Goal: Book appointment/travel/reservation

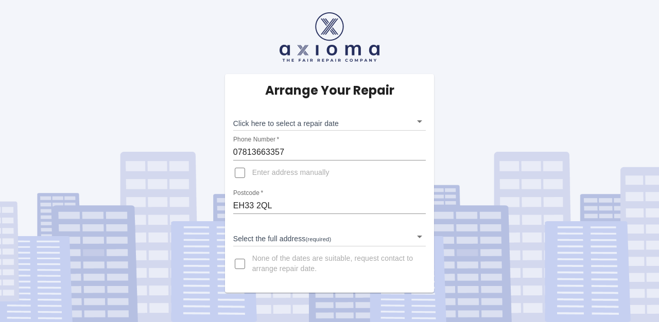
click at [329, 121] on body "Arrange Your Repair Click here to select a repair date ​ Phone Number   * 07813…" at bounding box center [329, 161] width 659 height 322
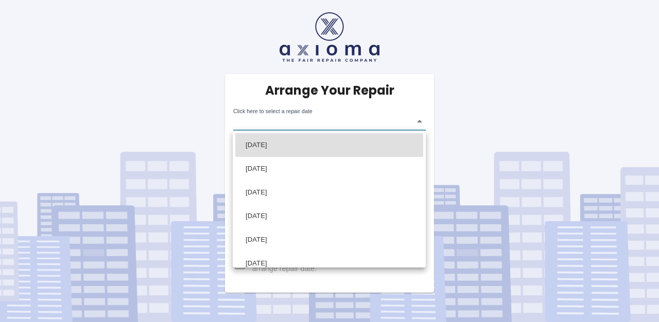
click at [453, 122] on div at bounding box center [329, 161] width 659 height 322
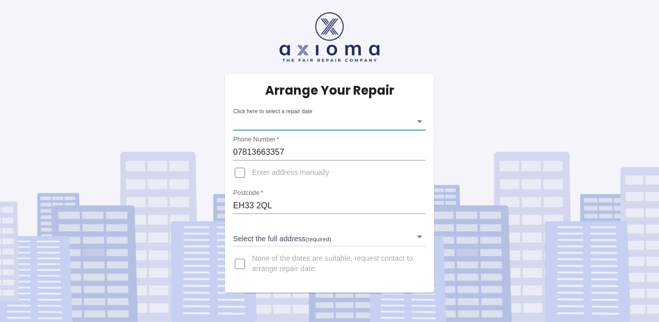
click at [291, 122] on body "Arrange Your Repair Click here to select a repair date ​ Phone Number   * 07813…" at bounding box center [329, 161] width 659 height 322
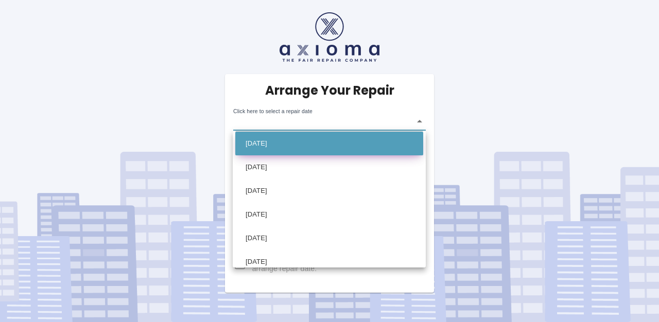
scroll to position [34, 0]
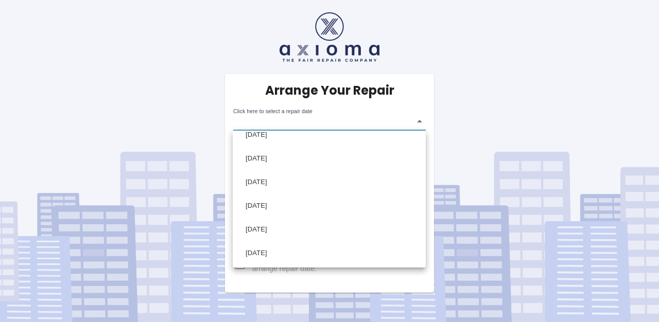
click at [210, 270] on div at bounding box center [329, 161] width 659 height 322
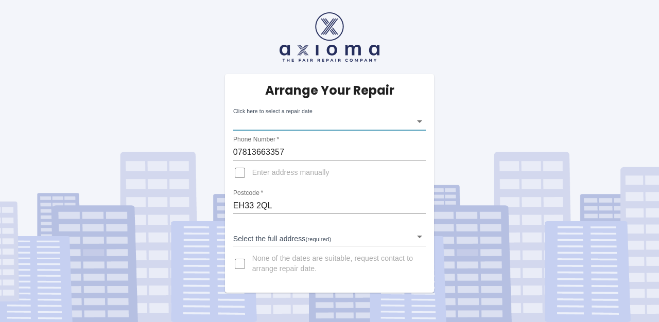
click at [331, 120] on body "Arrange Your Repair Click here to select a repair date ​ Phone Number   * 07813…" at bounding box center [329, 161] width 659 height 322
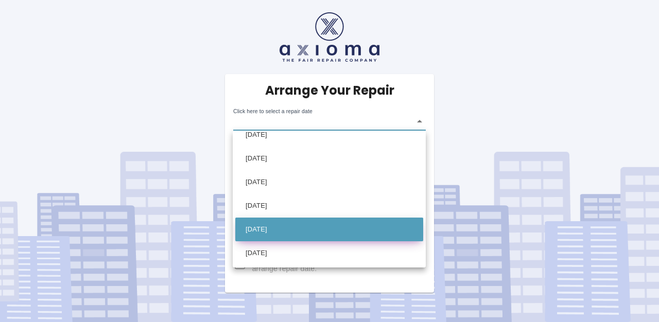
click at [313, 225] on li "[DATE]" at bounding box center [329, 230] width 188 height 24
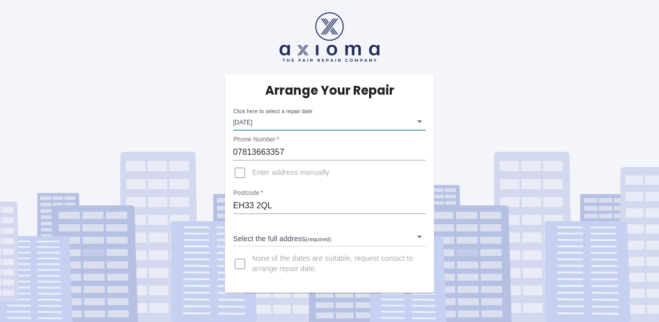
click at [303, 119] on body "Arrange Your Repair Click here to select a repair date [DATE] [DATE]T00:00:00.0…" at bounding box center [329, 161] width 659 height 322
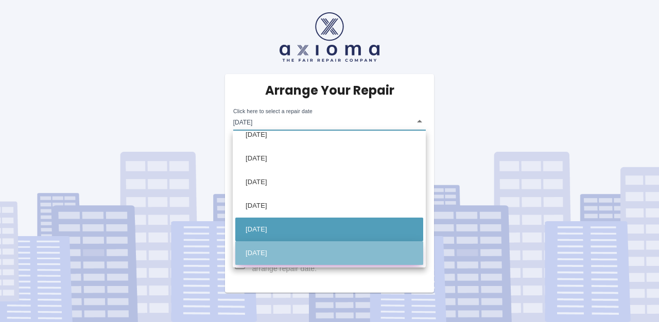
click at [293, 253] on li "[DATE]" at bounding box center [329, 253] width 188 height 24
type input "[DATE]T00:00:00.000Z"
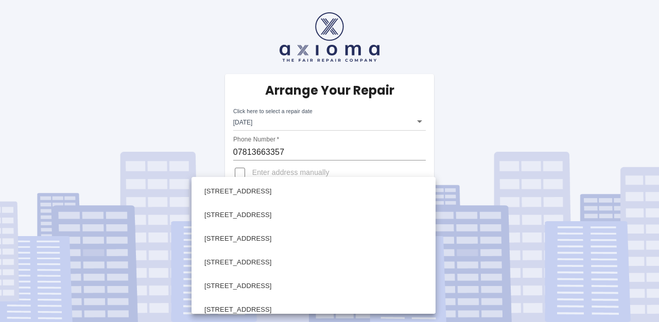
click at [278, 239] on body "Arrange Your Repair Click here to select a repair date [DATE] [DATE]T00:00:00.0…" at bounding box center [329, 161] width 659 height 322
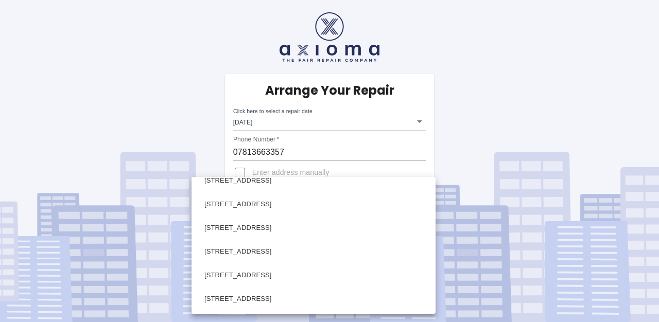
scroll to position [865, 0]
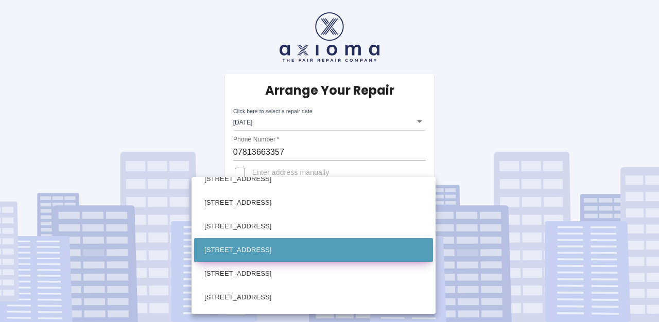
click at [278, 251] on li "[STREET_ADDRESS]" at bounding box center [313, 250] width 239 height 24
type input "[STREET_ADDRESS]"
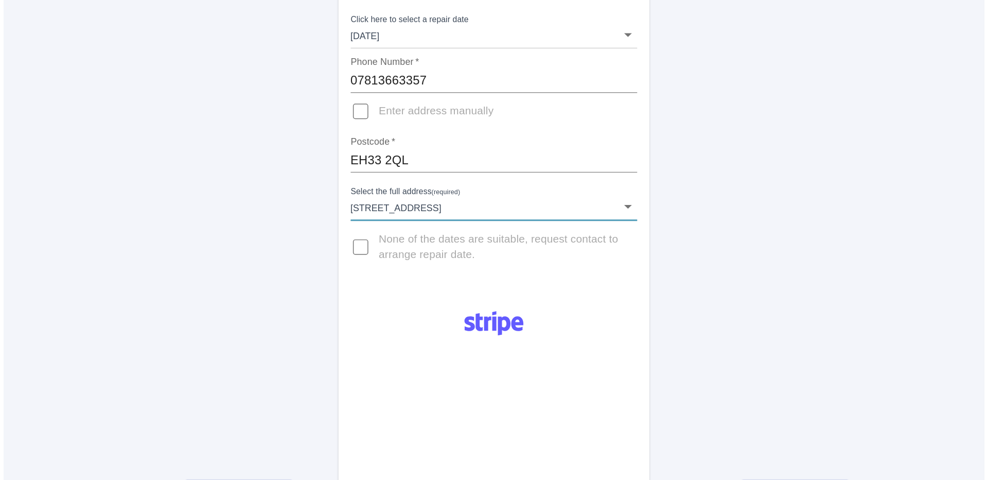
scroll to position [0, 0]
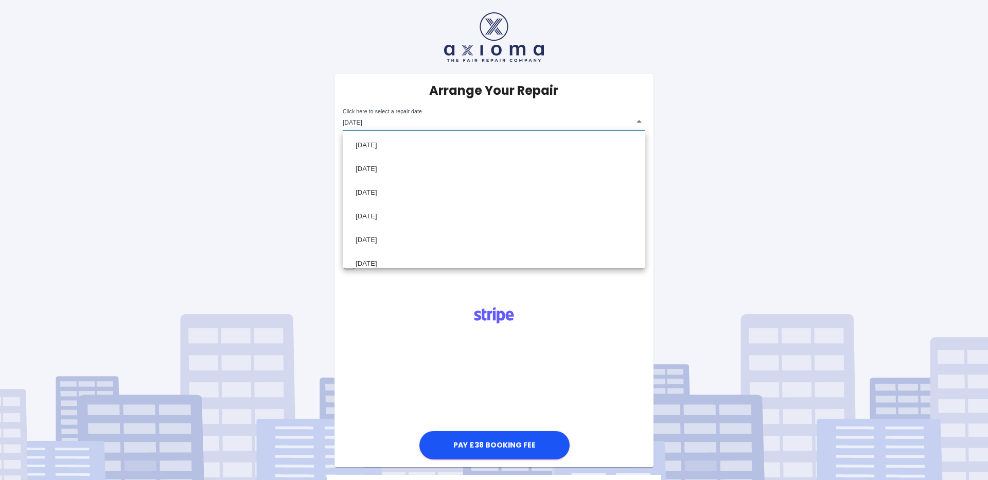
click at [384, 126] on body "Arrange Your Repair Click here to select a repair date [DATE] [DATE]T00:00:00.0…" at bounding box center [494, 285] width 988 height 570
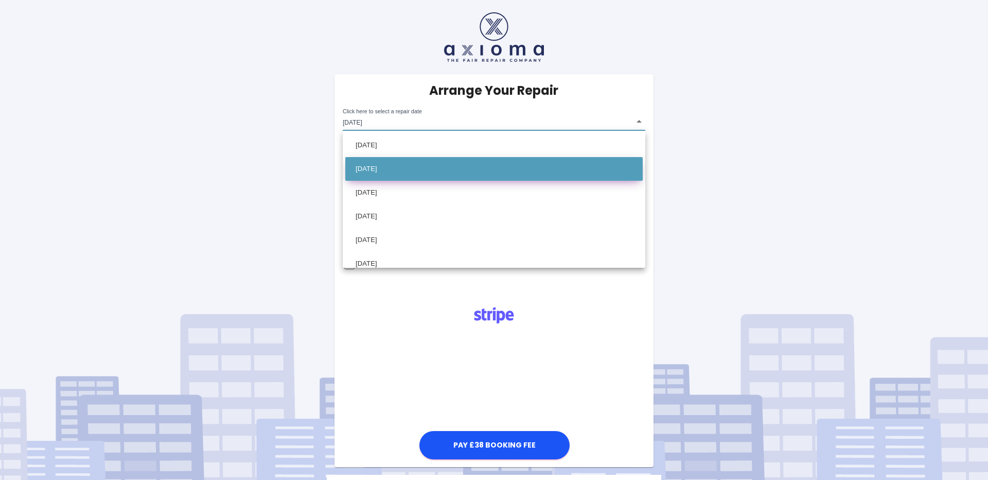
click at [392, 170] on li "[DATE]" at bounding box center [493, 169] width 297 height 24
type input "[DATE]T00:00:00.000Z"
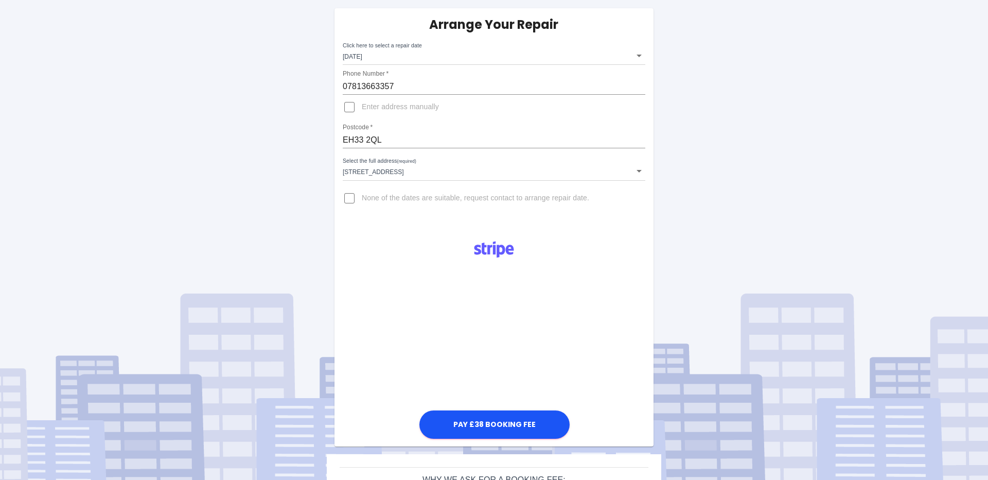
scroll to position [68, 0]
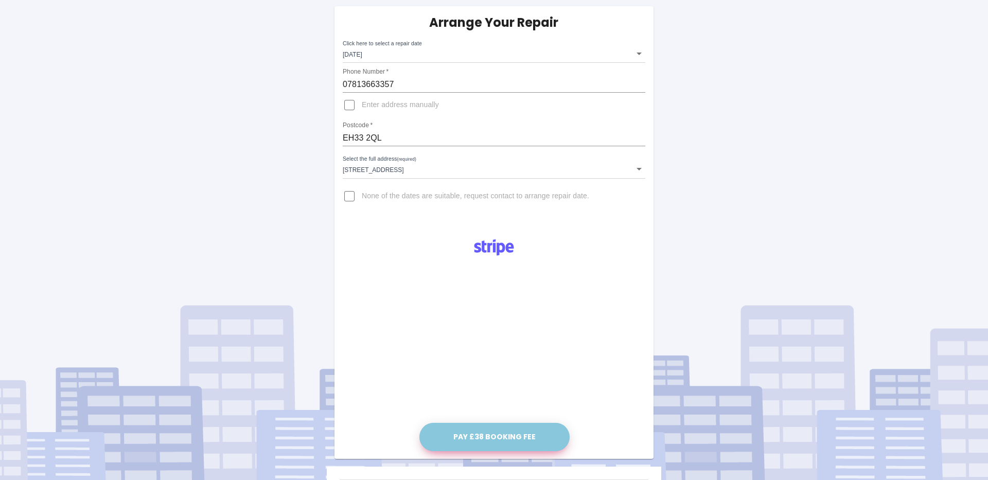
click at [492, 322] on button "Pay £38 Booking Fee" at bounding box center [494, 437] width 150 height 28
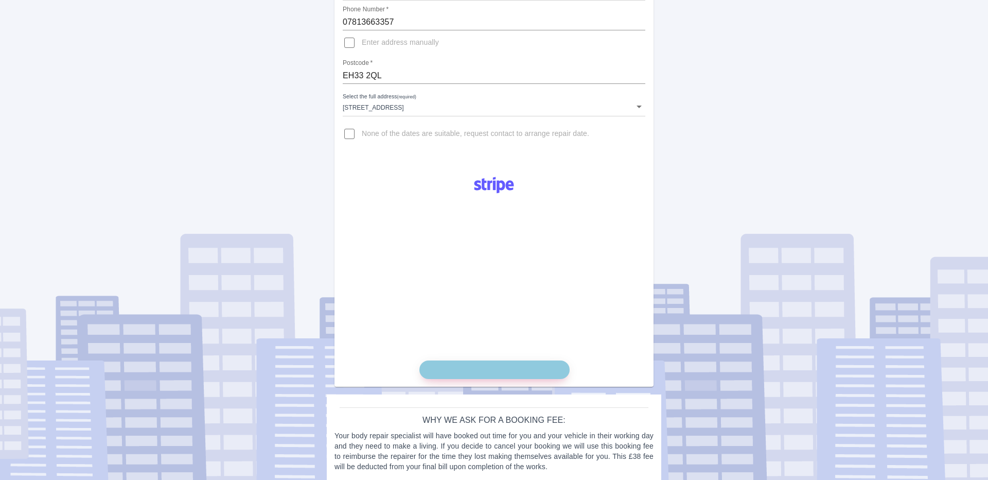
scroll to position [140, 0]
